Goal: Find specific page/section: Find specific page/section

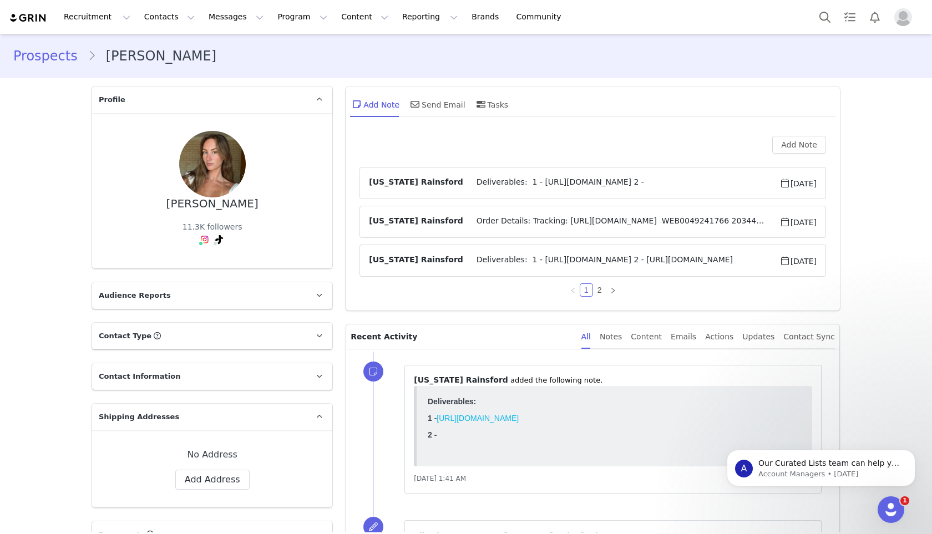
click at [503, 262] on span "Deliverables: 1 - [URL][DOMAIN_NAME] 2 - [URL][DOMAIN_NAME]" at bounding box center [621, 260] width 316 height 13
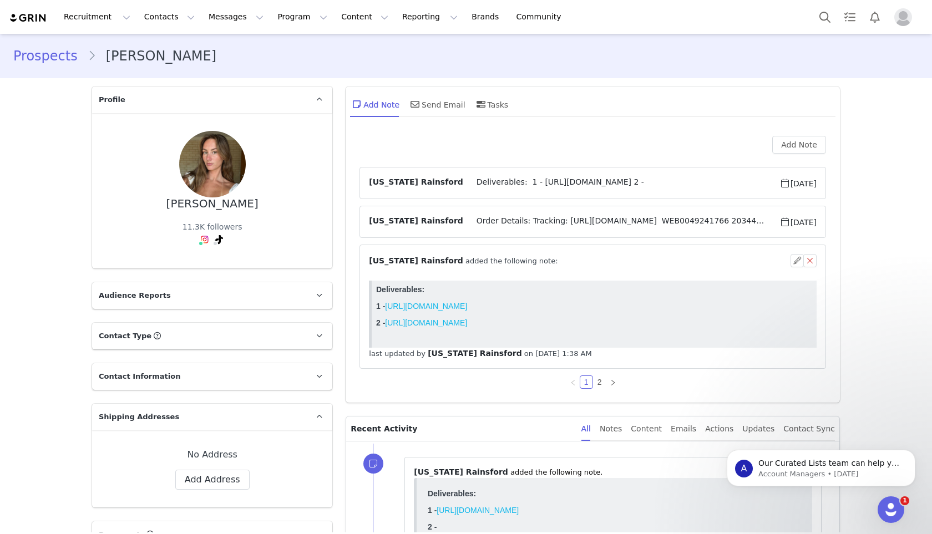
click at [494, 219] on span "Order Details: Tracking: [URL][DOMAIN_NAME] WEB0049241766 20344486-29 [PERSON_N…" at bounding box center [621, 221] width 316 height 13
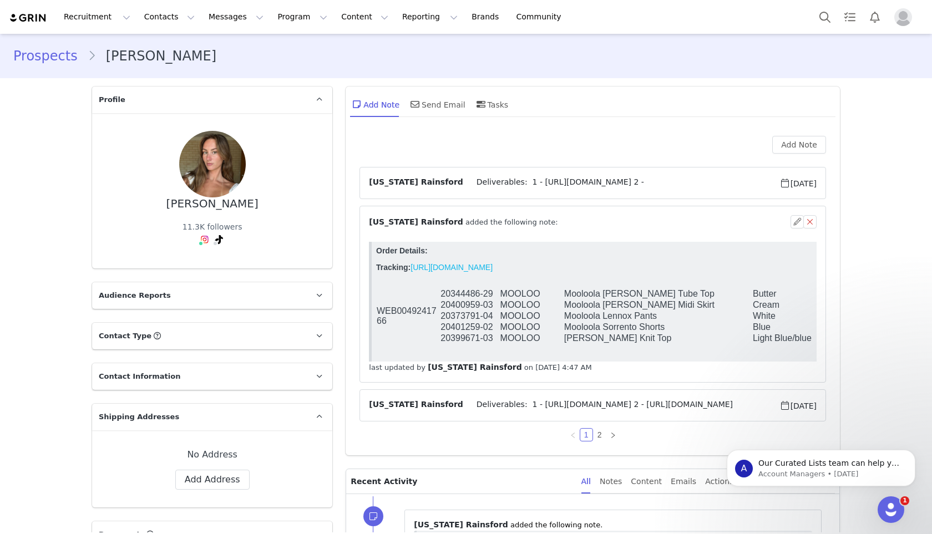
click at [461, 294] on td "20344486-29" at bounding box center [469, 294] width 59 height 11
click at [460, 294] on td "20344486-29" at bounding box center [469, 294] width 59 height 11
copy tr "20344486-29"
click at [461, 306] on td "20400959-03" at bounding box center [469, 305] width 59 height 11
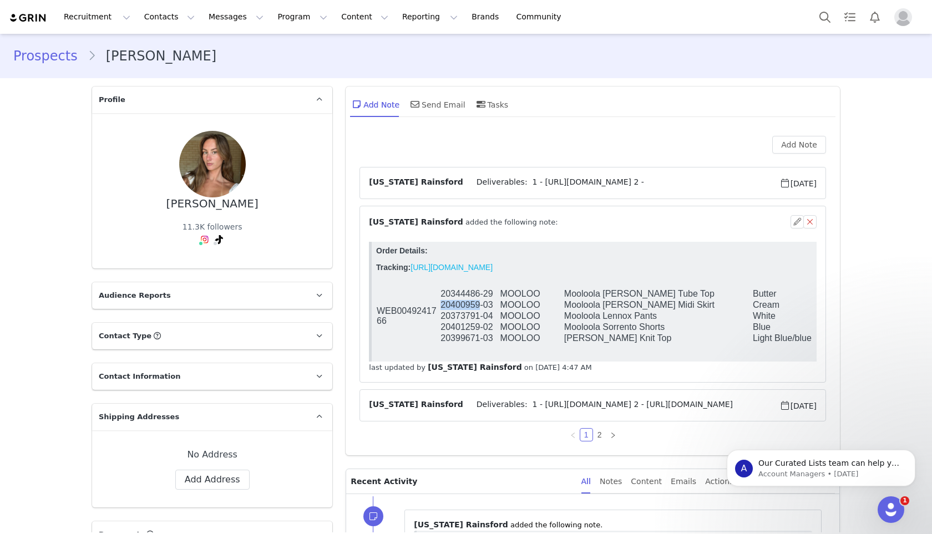
click at [461, 306] on td "20400959-03" at bounding box center [469, 305] width 59 height 11
click at [458, 321] on td "20373791-04" at bounding box center [469, 316] width 59 height 11
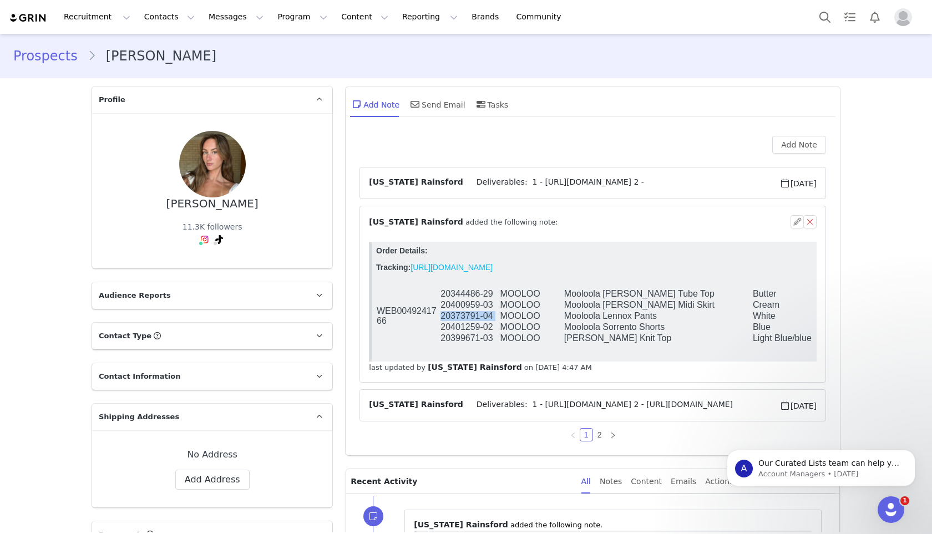
copy tr "20373791-04"
click at [467, 332] on td "20401259-02" at bounding box center [469, 327] width 59 height 11
click at [458, 343] on td "20399671-03" at bounding box center [469, 338] width 59 height 11
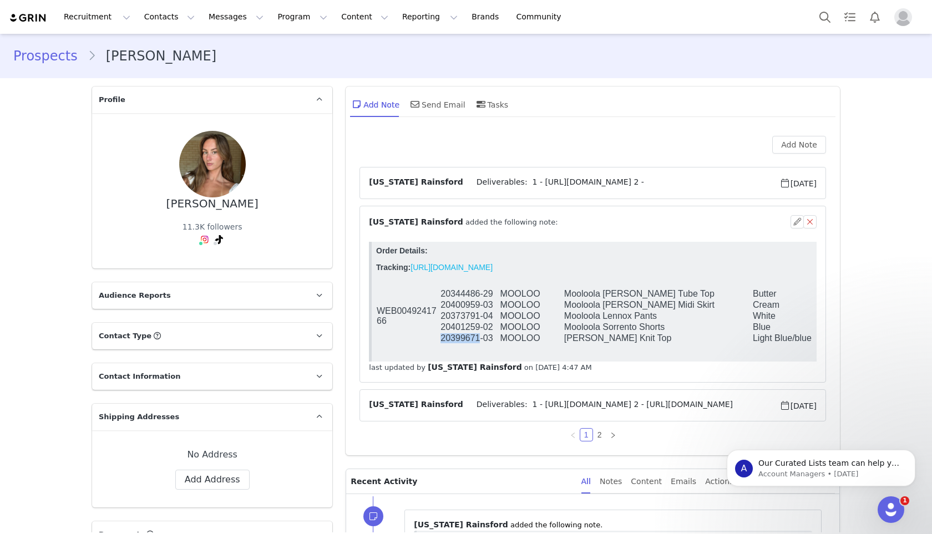
click at [458, 343] on td "20399671-03" at bounding box center [469, 338] width 59 height 11
copy tr "20399671-03"
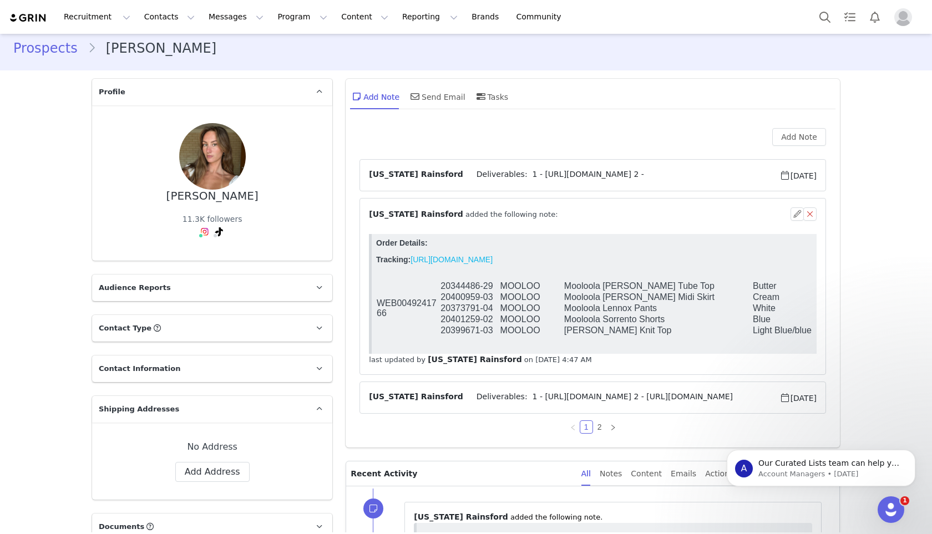
click at [466, 325] on td "20401259-02" at bounding box center [469, 319] width 59 height 11
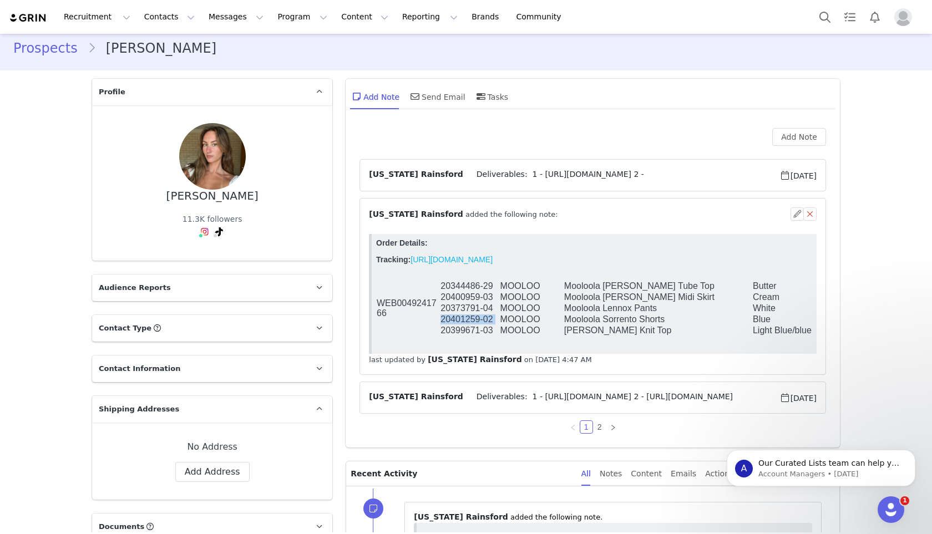
click at [466, 325] on td "20401259-02" at bounding box center [469, 319] width 59 height 11
copy tr "20401259-02"
click at [486, 335] on td "20399671-03" at bounding box center [469, 330] width 59 height 11
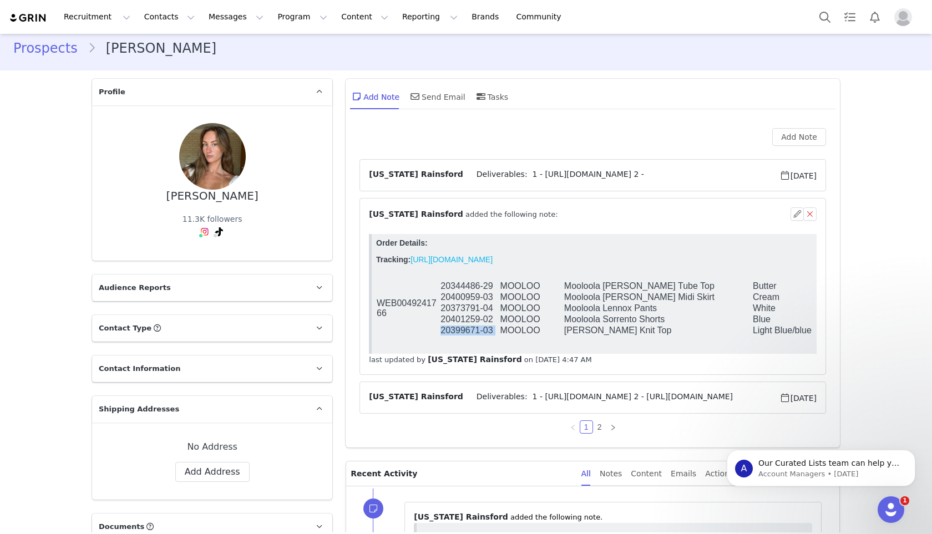
copy tr "20399671-03"
click at [472, 300] on td "20400959-03" at bounding box center [469, 297] width 59 height 11
copy tr "20400959-03"
